Goal: Complete application form: Complete application form

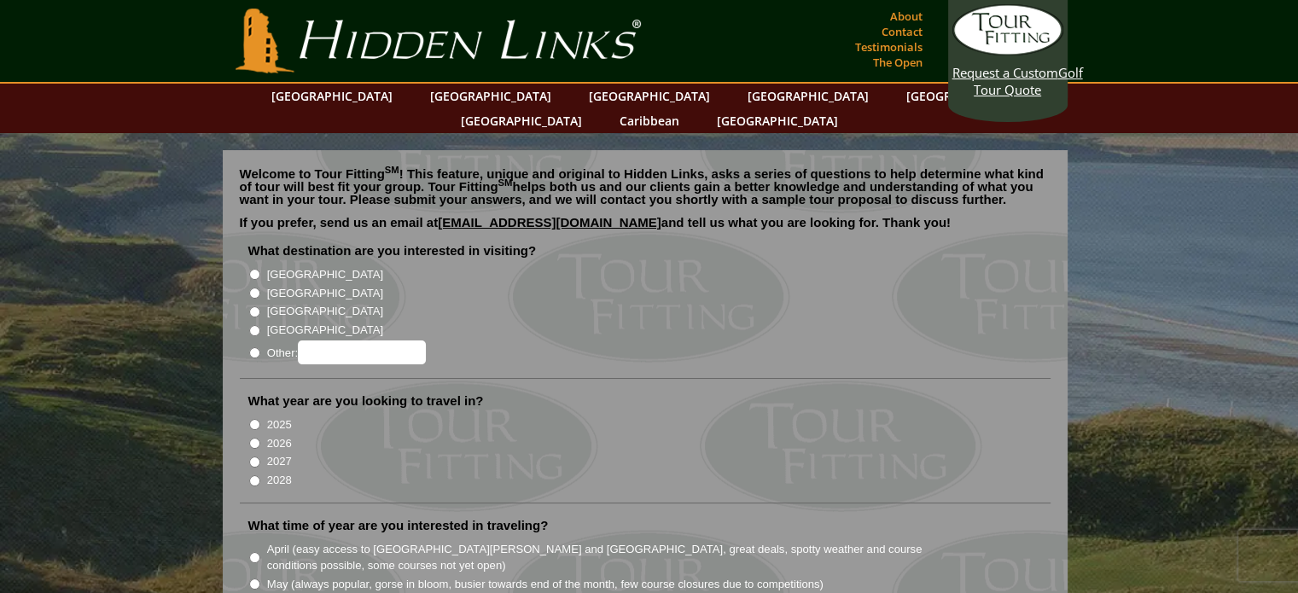
click at [254, 269] on input "[GEOGRAPHIC_DATA]" at bounding box center [254, 274] width 11 height 11
radio input "true"
click at [253, 288] on input "[GEOGRAPHIC_DATA]" at bounding box center [254, 293] width 11 height 11
radio input "true"
click at [253, 438] on input "2026" at bounding box center [254, 443] width 11 height 11
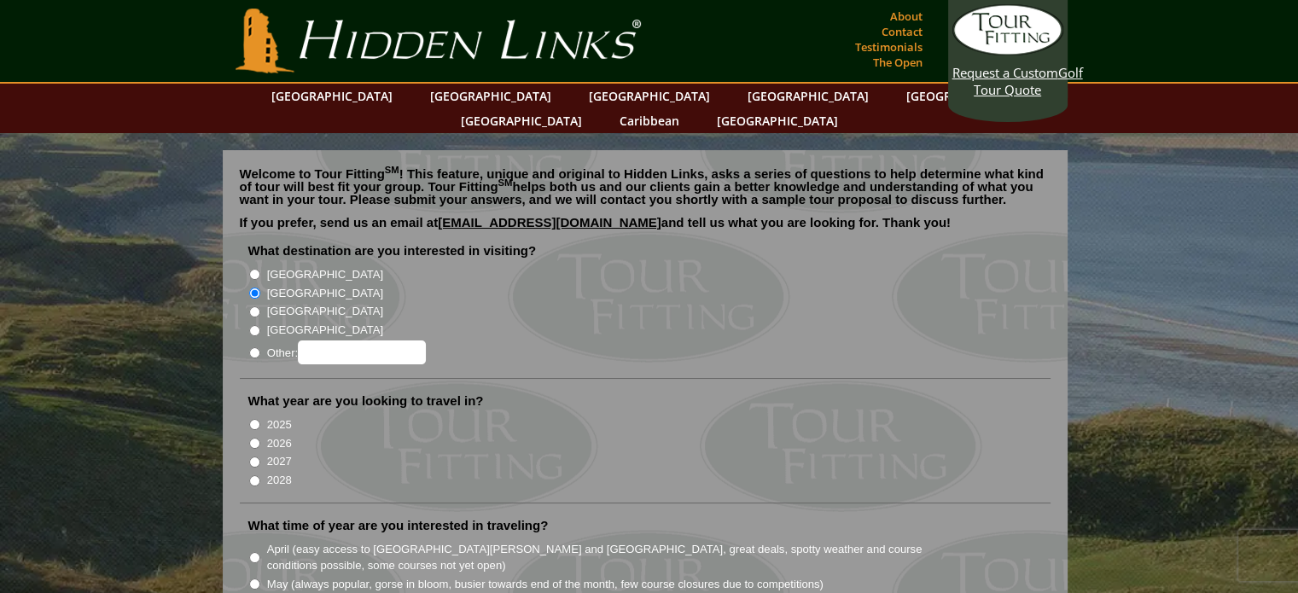
radio input "true"
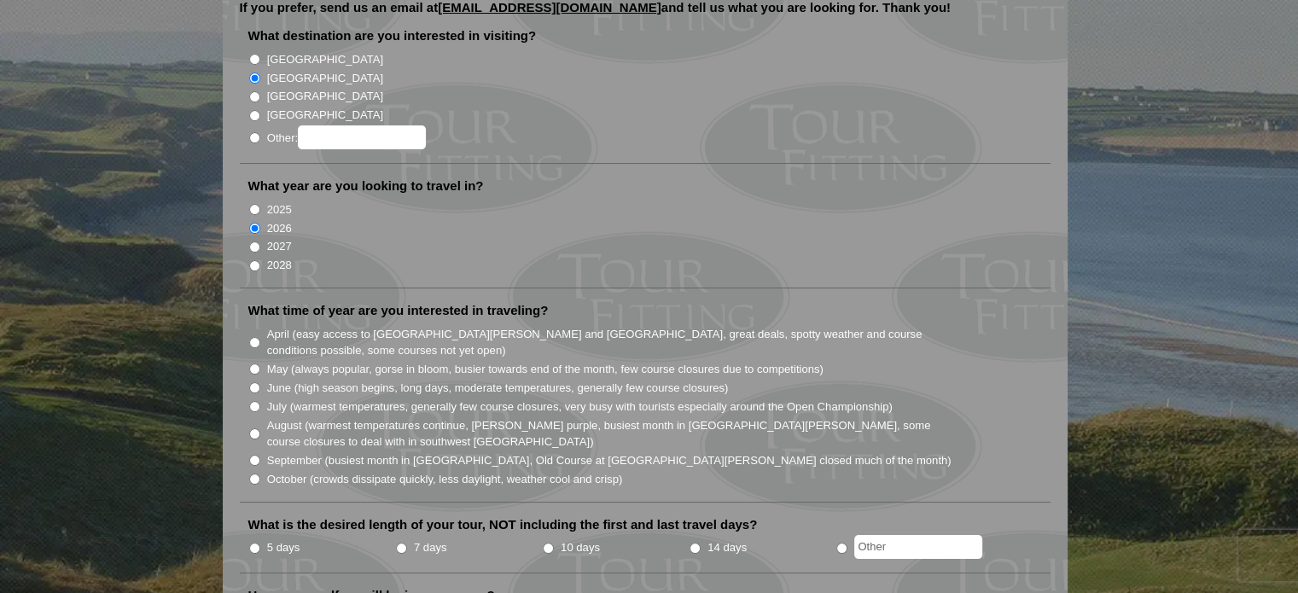
scroll to position [216, 0]
click at [251, 454] on input "September (busiest month in [GEOGRAPHIC_DATA], Old Course at [GEOGRAPHIC_DATA][…" at bounding box center [254, 459] width 11 height 11
radio input "true"
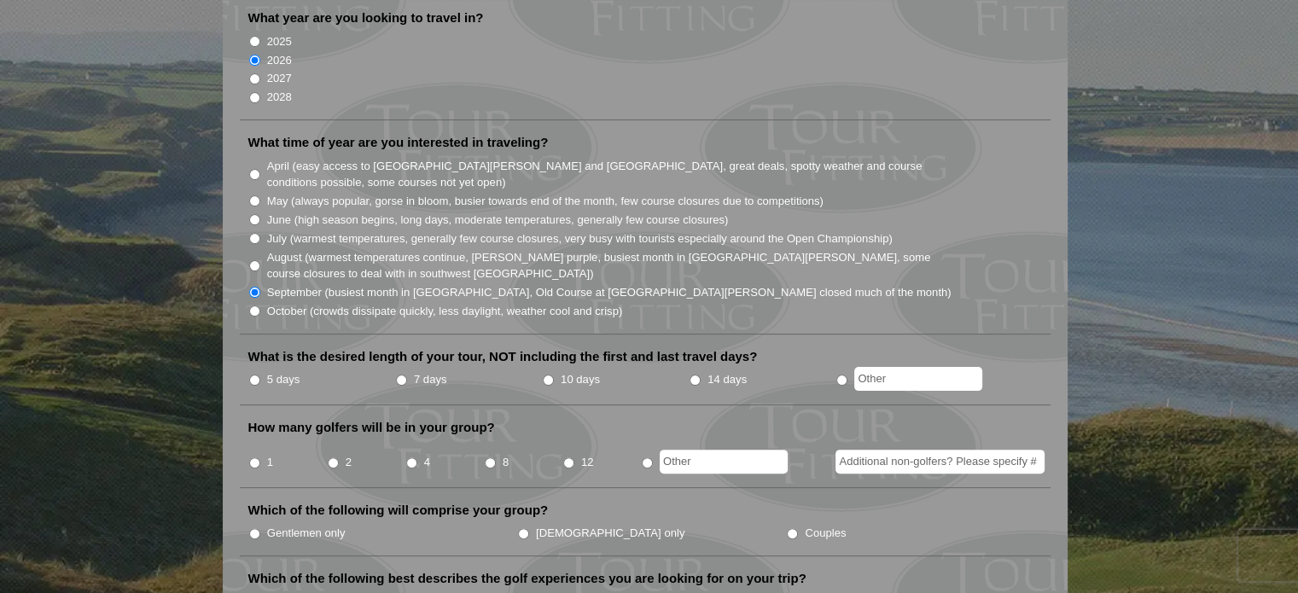
scroll to position [382, 0]
click at [251, 376] on input "5 days" at bounding box center [254, 381] width 11 height 11
radio input "true"
